Goal: Transaction & Acquisition: Obtain resource

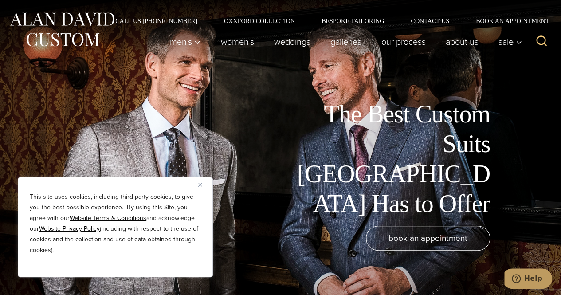
click at [196, 188] on div "This site uses cookies, including third party cookies, to give you the best pos…" at bounding box center [115, 227] width 195 height 100
click at [199, 186] on img "Close" at bounding box center [200, 185] width 4 height 4
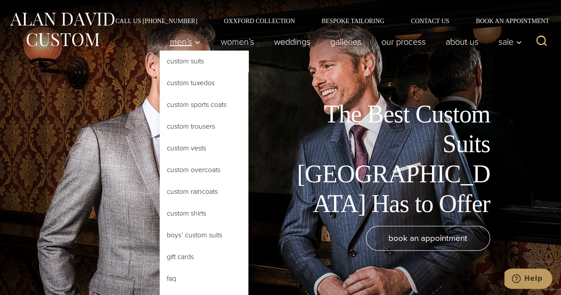
click at [177, 37] on span "Men’s" at bounding box center [184, 41] width 31 height 9
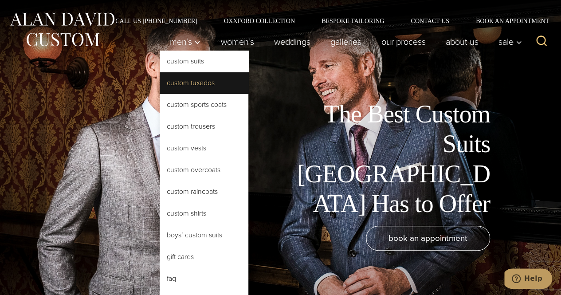
click at [193, 83] on link "Custom Tuxedos" at bounding box center [204, 82] width 89 height 21
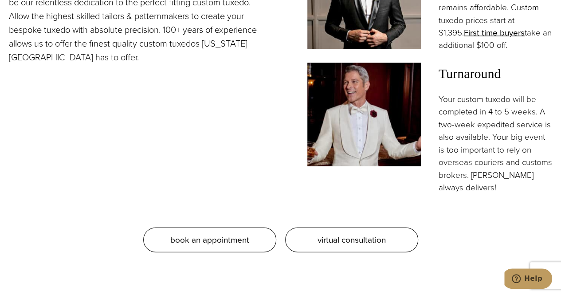
scroll to position [754, 0]
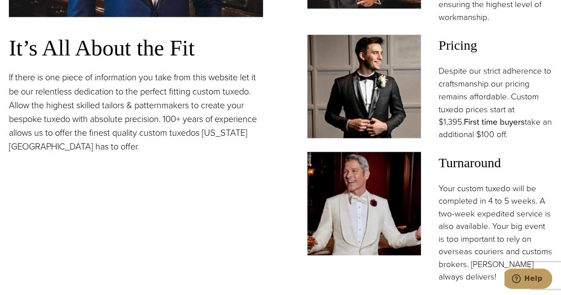
click at [464, 115] on link "First time buyers" at bounding box center [494, 121] width 61 height 12
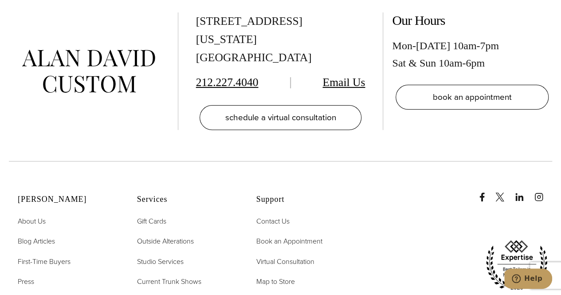
scroll to position [1908, 0]
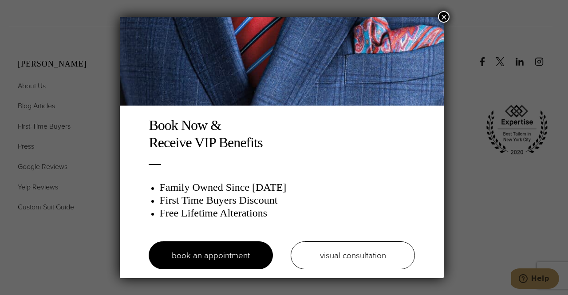
click at [106, 12] on div "Book Now & Receive VIP Benefits Family Owned Since [DATE] First Time Buyers Dis…" at bounding box center [284, 147] width 568 height 295
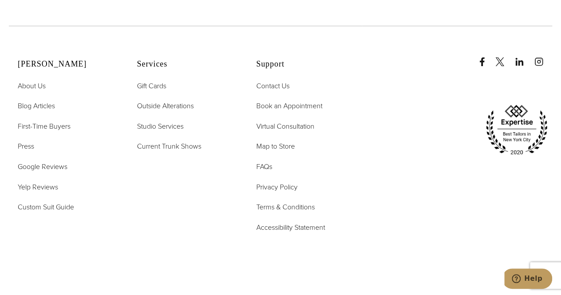
scroll to position [0, 0]
